Goal: Task Accomplishment & Management: Manage account settings

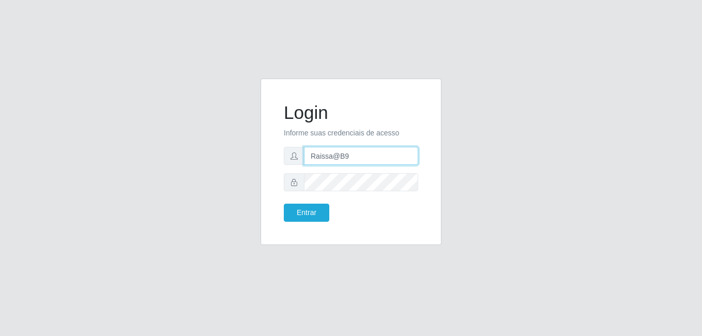
click at [356, 154] on input "Raissa@B9" at bounding box center [361, 156] width 114 height 18
type input "Yohanna@bessa"
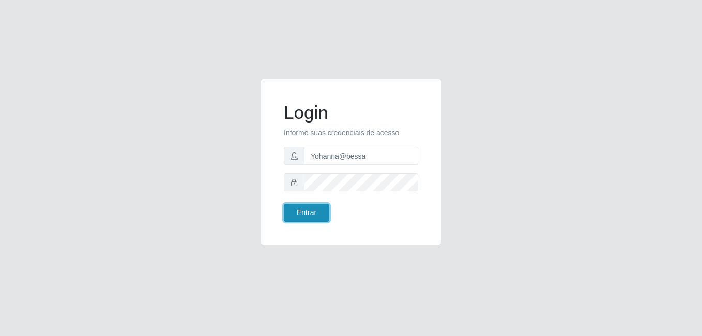
click at [315, 214] on button "Entrar" at bounding box center [307, 213] width 46 height 18
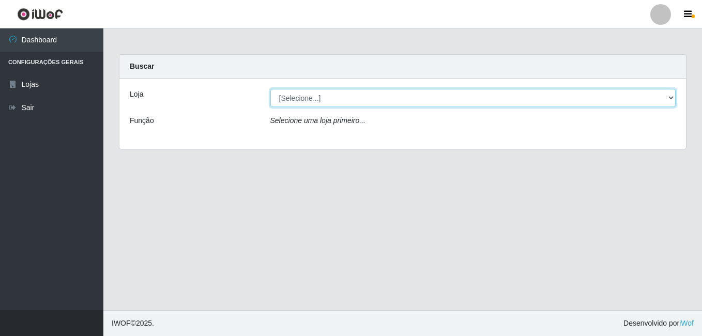
click at [674, 99] on select "[Selecione...] Bemais Supermercados - B9 Bessa" at bounding box center [474, 98] width 406 height 18
select select "410"
click at [271, 89] on select "[Selecione...] Bemais Supermercados - B9 Bessa" at bounding box center [474, 98] width 406 height 18
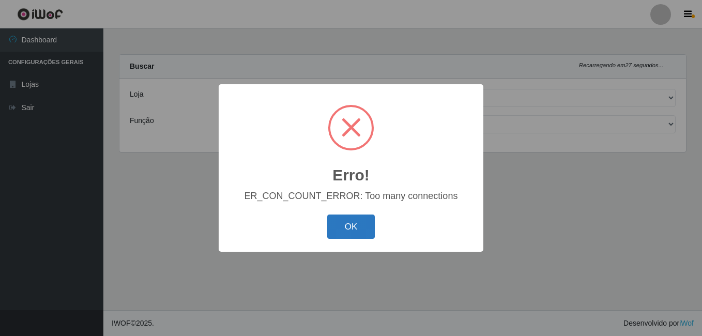
click at [357, 229] on button "OK" at bounding box center [351, 227] width 48 height 24
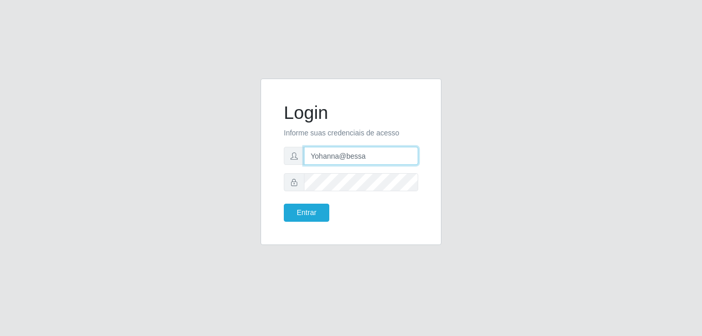
click at [364, 162] on input "Yohanna@bessa" at bounding box center [361, 156] width 114 height 18
type input "Y"
type input "anaPat@B9"
click at [296, 196] on form "Login Informe suas credenciais de acesso anaPat@B9 Entrar" at bounding box center [351, 162] width 134 height 120
click at [297, 203] on form "Login Informe suas credenciais de acesso anaPat@B9 Entrar" at bounding box center [351, 162] width 134 height 120
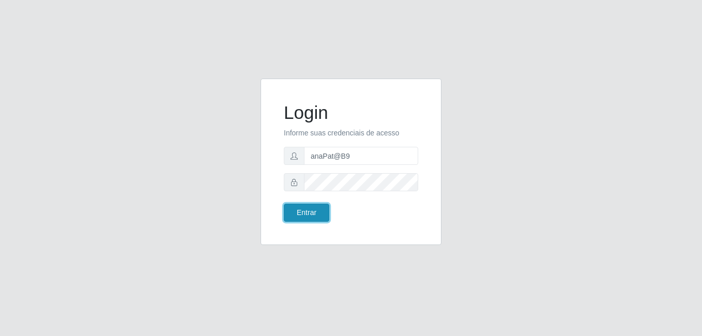
click at [304, 213] on button "Entrar" at bounding box center [307, 213] width 46 height 18
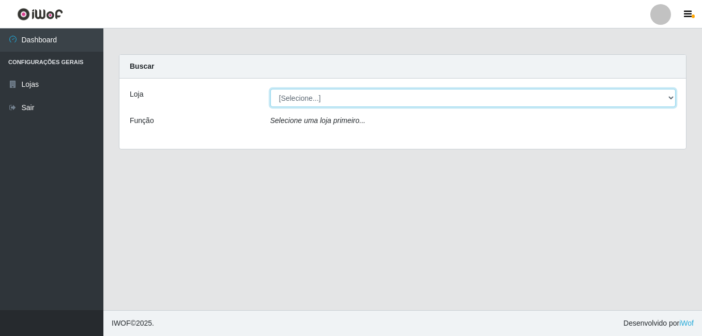
click at [672, 99] on select "[Selecione...] Bemais Supermercados - B9 Bessa" at bounding box center [474, 98] width 406 height 18
select select "410"
click at [271, 89] on select "[Selecione...] Bemais Supermercados - B9 Bessa" at bounding box center [474, 98] width 406 height 18
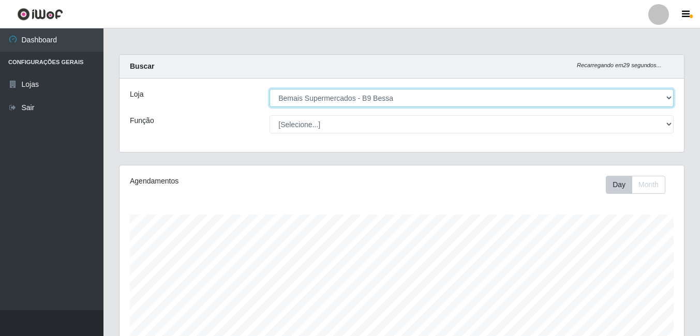
scroll to position [215, 564]
